Goal: Information Seeking & Learning: Check status

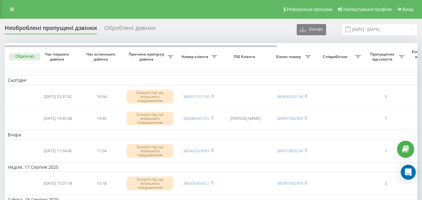
click at [18, 8] on div "Реферальна програма Налаштування профілю Вихід" at bounding box center [211, 9] width 422 height 19
click at [14, 8] on link at bounding box center [11, 9] width 11 height 9
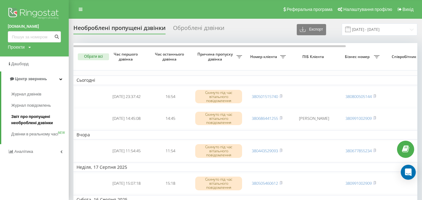
click at [38, 117] on span "Звіт про пропущені необроблені дзвінки" at bounding box center [38, 120] width 54 height 13
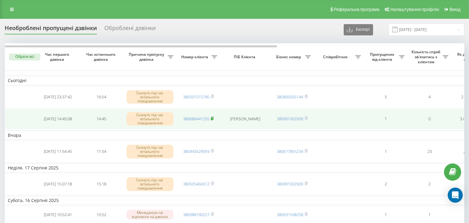
click at [213, 117] on rect at bounding box center [212, 118] width 2 height 3
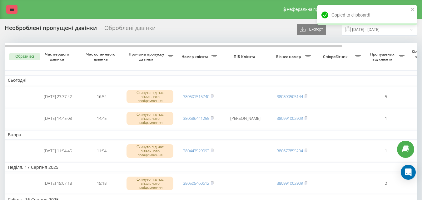
click at [16, 10] on link at bounding box center [11, 9] width 11 height 9
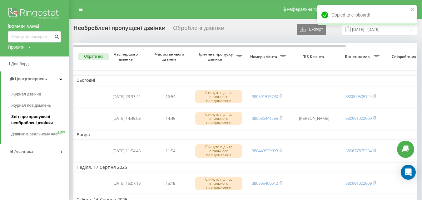
drag, startPoint x: 33, startPoint y: 120, endPoint x: 46, endPoint y: 125, distance: 13.6
click at [34, 120] on span "Звіт про пропущені необроблені дзвінки" at bounding box center [38, 120] width 54 height 13
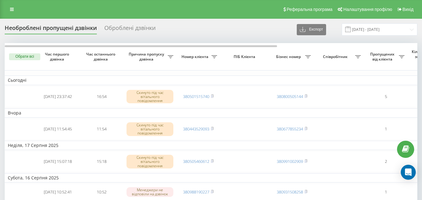
click at [14, 13] on link at bounding box center [11, 9] width 11 height 9
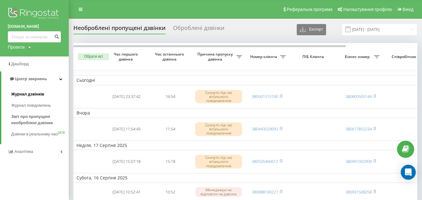
drag, startPoint x: 37, startPoint y: 94, endPoint x: 46, endPoint y: 94, distance: 8.8
click at [38, 94] on span "Журнал дзвінків" at bounding box center [27, 94] width 33 height 6
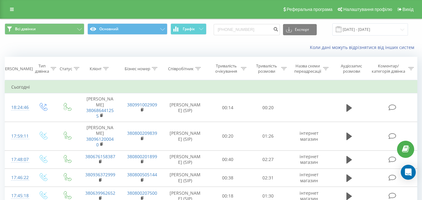
click at [230, 27] on input "[PHONE_NUMBER]" at bounding box center [247, 29] width 66 height 11
type input "0968709172"
click at [279, 30] on icon "submit" at bounding box center [275, 29] width 5 height 4
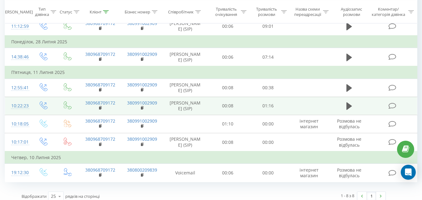
scroll to position [113, 0]
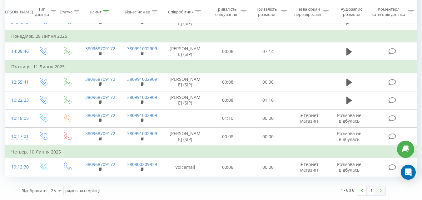
click at [382, 191] on img at bounding box center [381, 191] width 2 height 3
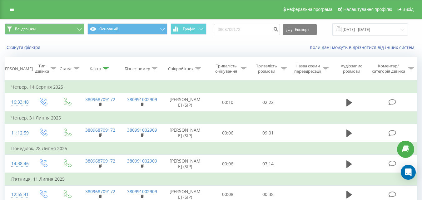
click at [18, 9] on div "Реферальна програма Налаштування профілю Вихід" at bounding box center [211, 9] width 422 height 19
click at [13, 10] on icon at bounding box center [12, 9] width 4 height 4
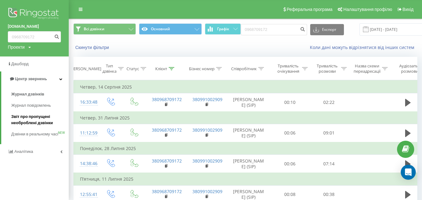
drag, startPoint x: 37, startPoint y: 125, endPoint x: 47, endPoint y: 123, distance: 10.2
click at [37, 125] on span "Звіт про пропущені необроблені дзвінки" at bounding box center [38, 120] width 54 height 13
